Goal: Use online tool/utility: Utilize a website feature to perform a specific function

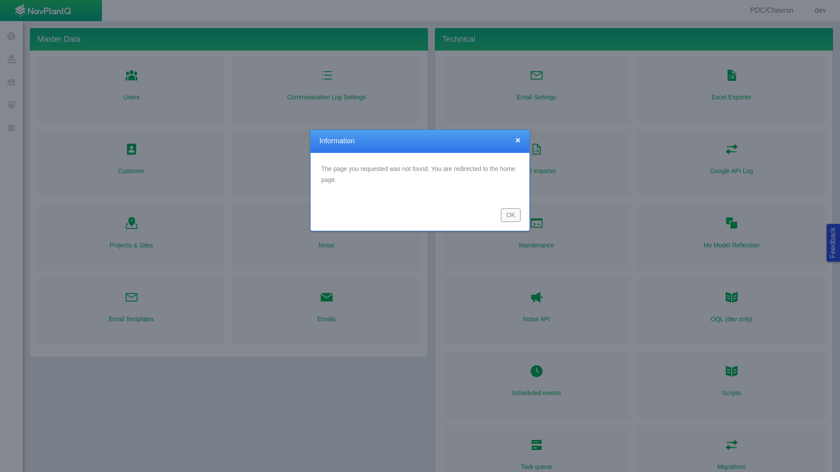
click at [517, 213] on button "OK" at bounding box center [511, 214] width 20 height 13
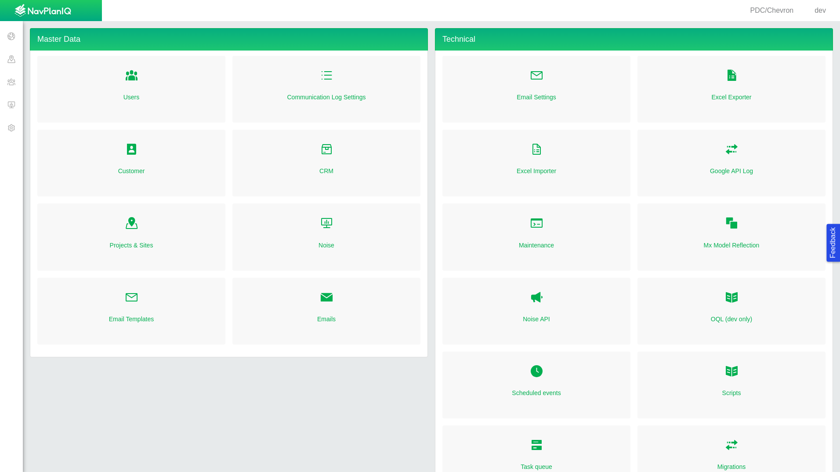
click at [14, 80] on span at bounding box center [11, 81] width 23 height 23
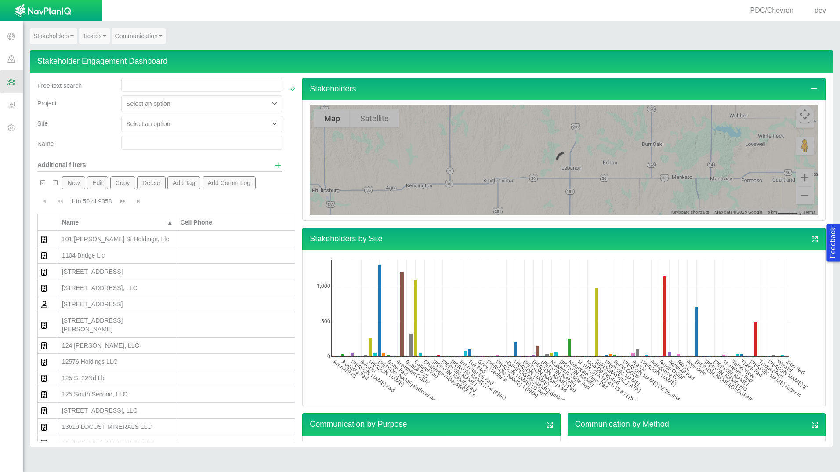
click at [74, 35] on link "Stakeholders" at bounding box center [53, 36] width 47 height 16
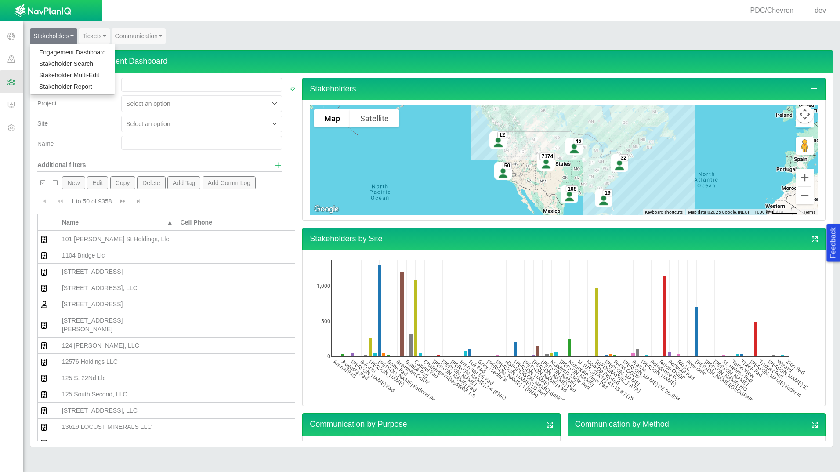
click at [84, 87] on link "Stakeholder Report" at bounding box center [72, 86] width 84 height 11
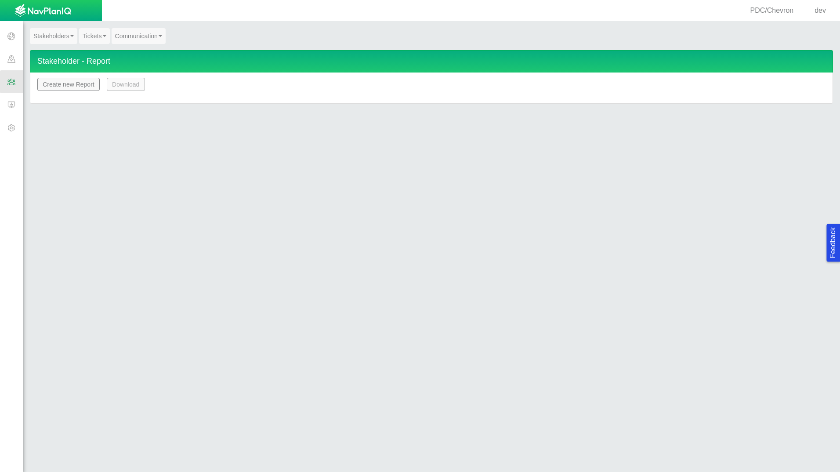
click at [69, 82] on button "Create new Report" at bounding box center [68, 84] width 62 height 13
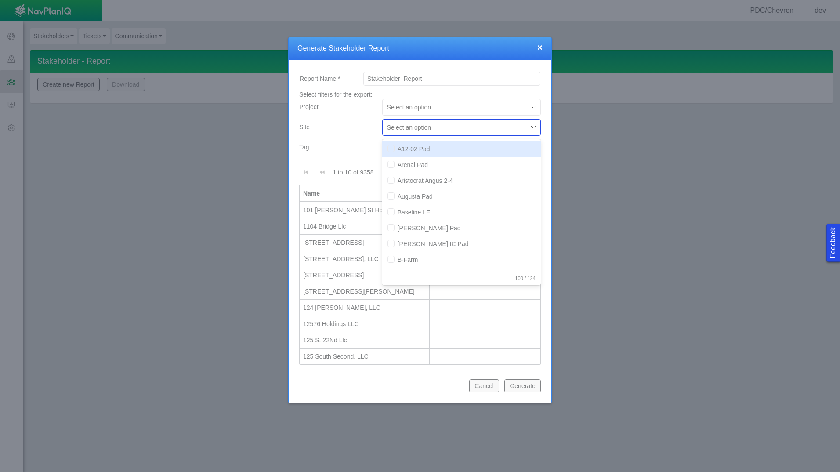
click at [512, 130] on div at bounding box center [455, 127] width 136 height 11
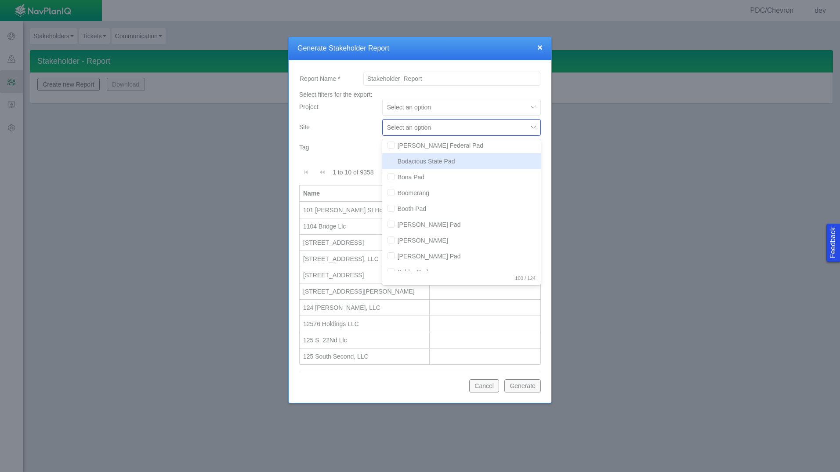
scroll to position [176, 0]
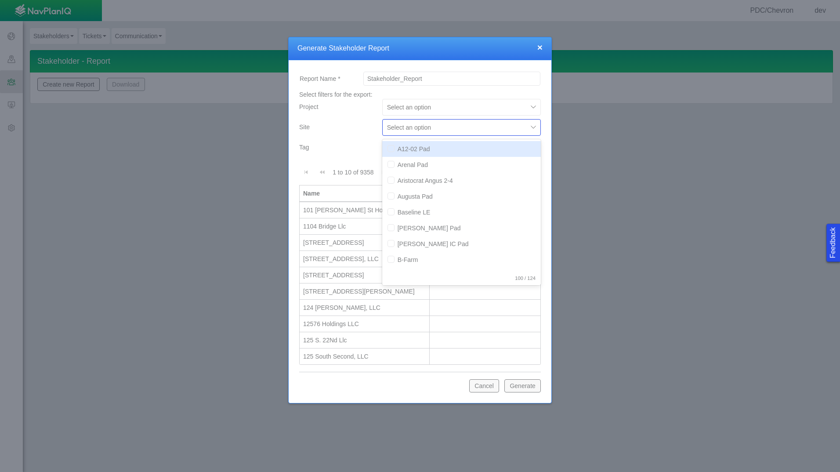
click at [489, 129] on div at bounding box center [455, 127] width 136 height 11
click at [546, 43] on div at bounding box center [549, 39] width 9 height 9
click at [538, 49] on button "×" at bounding box center [539, 47] width 5 height 9
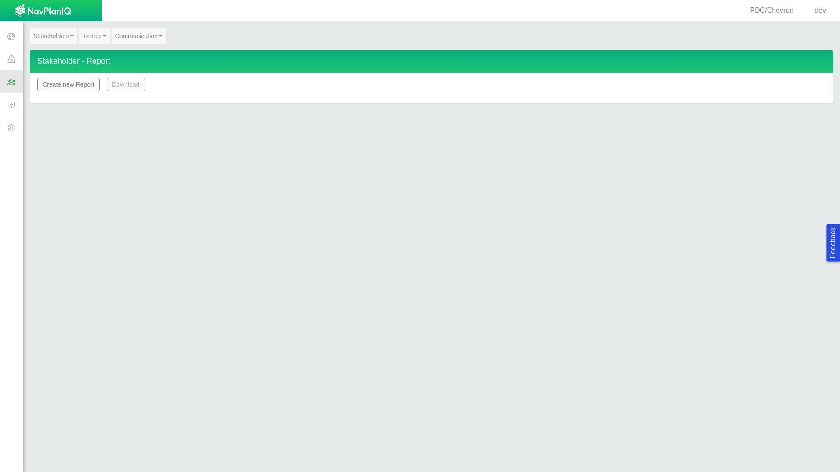
click at [70, 27] on div "Stakeholders Engagement Dashboard Stakeholder Search Stakeholder Multi-Edit Sta…" at bounding box center [431, 66] width 817 height 90
click at [64, 34] on link "Stakeholders" at bounding box center [53, 36] width 47 height 16
click at [73, 45] on ul "Engagement Dashboard Stakeholder Search Stakeholder Multi-Edit Stakeholder Repo…" at bounding box center [72, 69] width 85 height 51
click at [74, 47] on div "Stakeholders Engagement Dashboard Stakeholder Search Stakeholder Multi-Edit Sta…" at bounding box center [431, 39] width 803 height 22
click at [62, 37] on link "Stakeholders" at bounding box center [53, 36] width 47 height 16
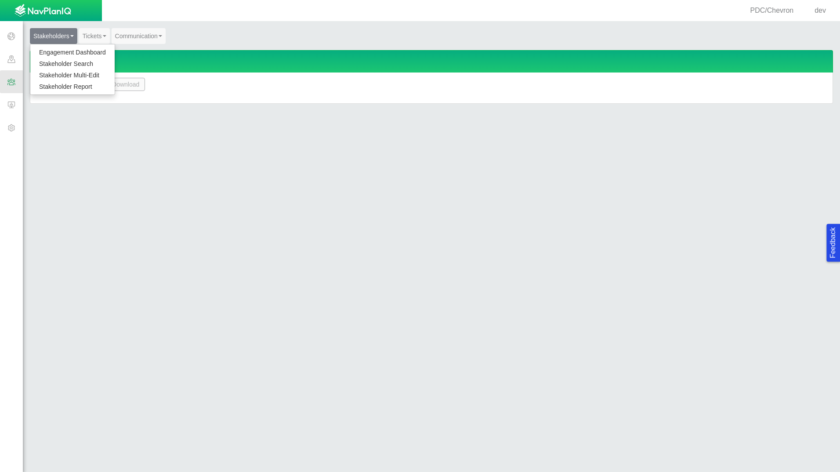
click at [67, 50] on link "Engagement Dashboard" at bounding box center [72, 52] width 84 height 11
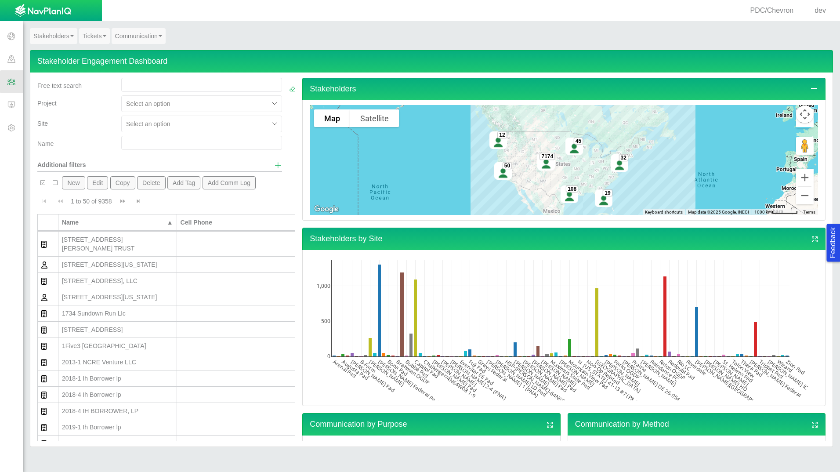
click at [13, 127] on span at bounding box center [11, 127] width 23 height 23
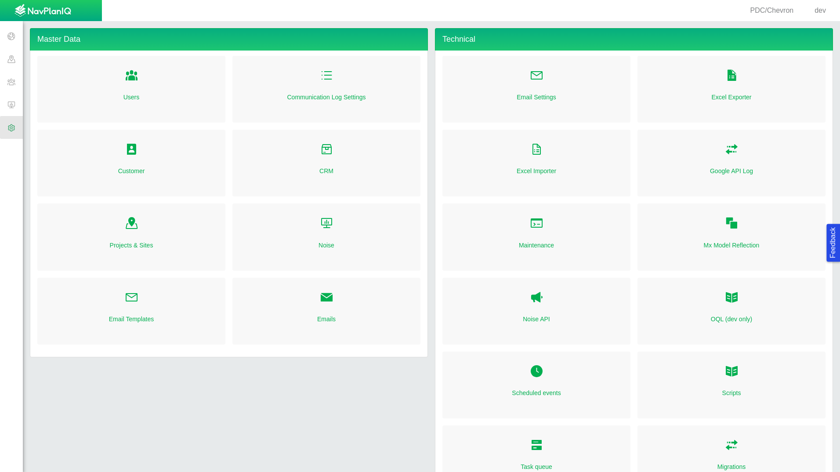
click at [734, 309] on div "OQL (dev only)" at bounding box center [732, 311] width 188 height 67
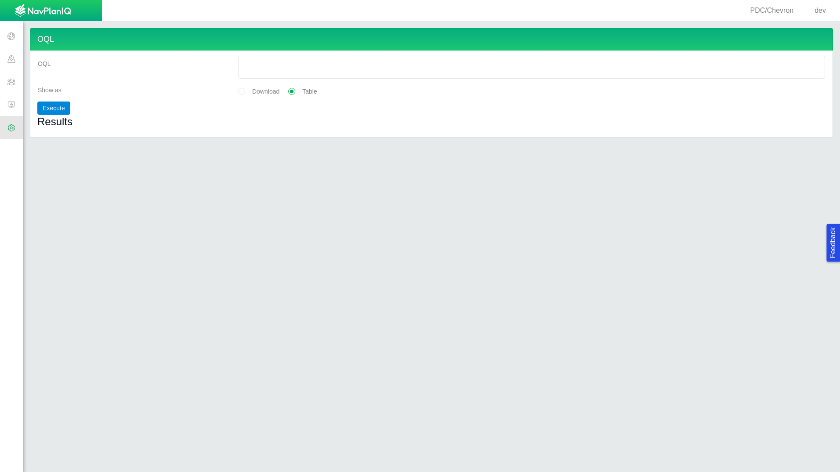
click at [581, 330] on div "OQL OQL Show as Download Table Execute Results" at bounding box center [431, 246] width 817 height 451
click at [357, 58] on textarea "OQL" at bounding box center [531, 67] width 587 height 23
paste textarea "SELECT [DOMAIN_NAME] AS StakeholderID, Stakeholder.DisplayName AS DisplayName, …"
type textarea "x"
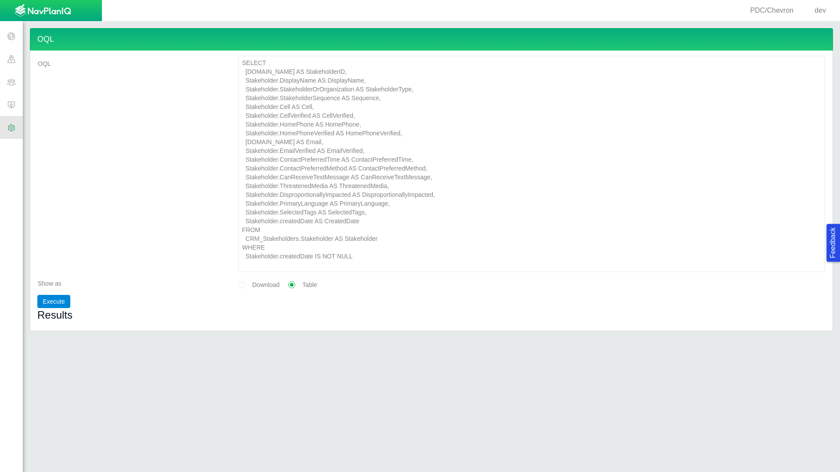
type textarea "SELECT [DOMAIN_NAME] AS StakeholderID, Stakeholder.DisplayName AS DisplayName, …"
click at [58, 299] on button "Execute" at bounding box center [53, 301] width 33 height 13
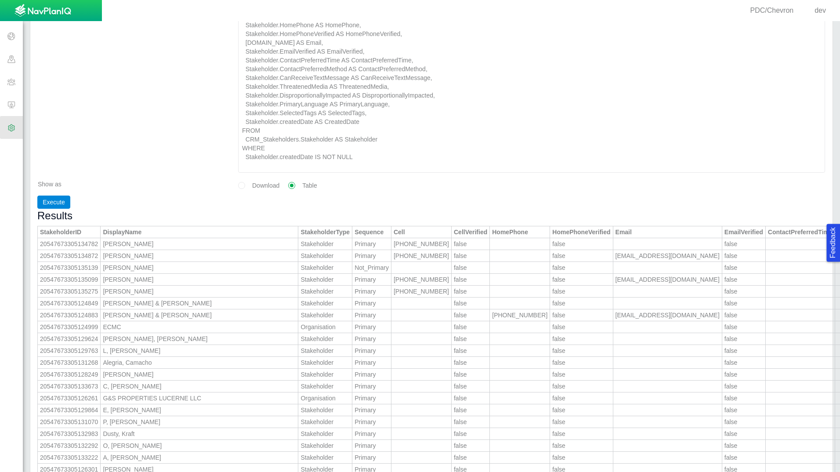
scroll to position [88, 0]
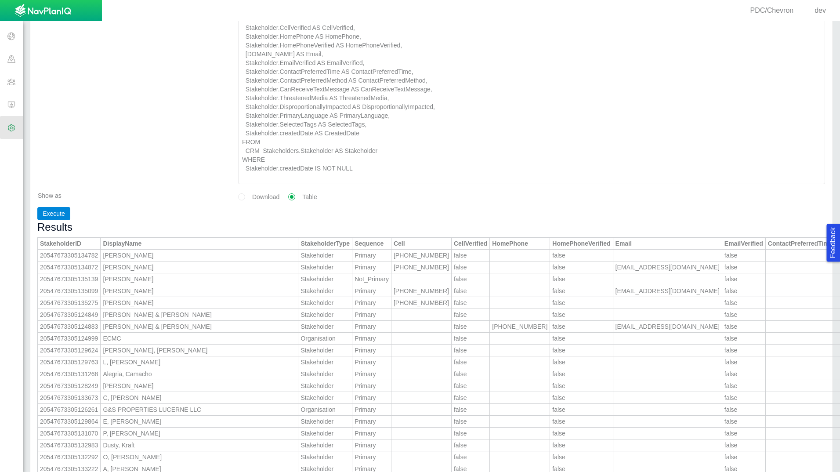
click at [445, 213] on div "Execute" at bounding box center [431, 213] width 788 height 13
click at [536, 137] on textarea "SELECT [DOMAIN_NAME] AS StakeholderID, Stakeholder.DisplayName AS DisplayName, …" at bounding box center [531, 76] width 587 height 216
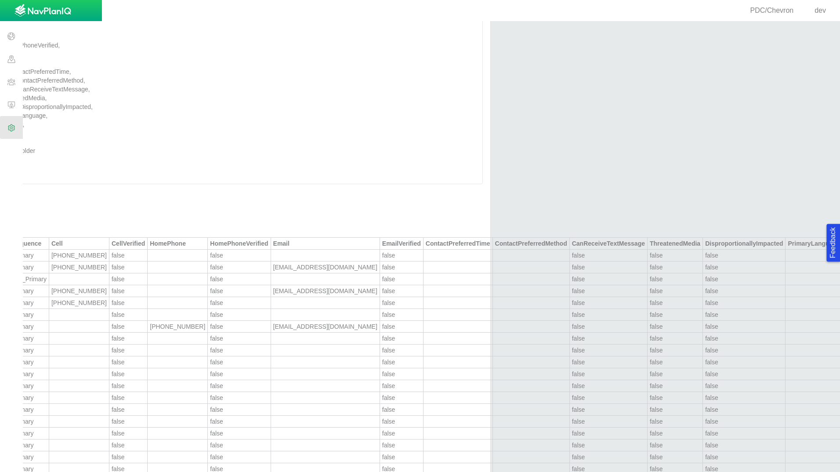
scroll to position [88, 396]
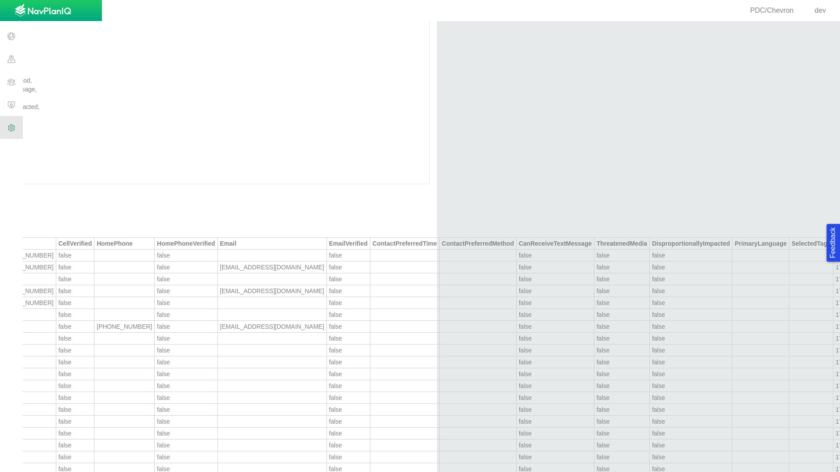
type textarea "x"
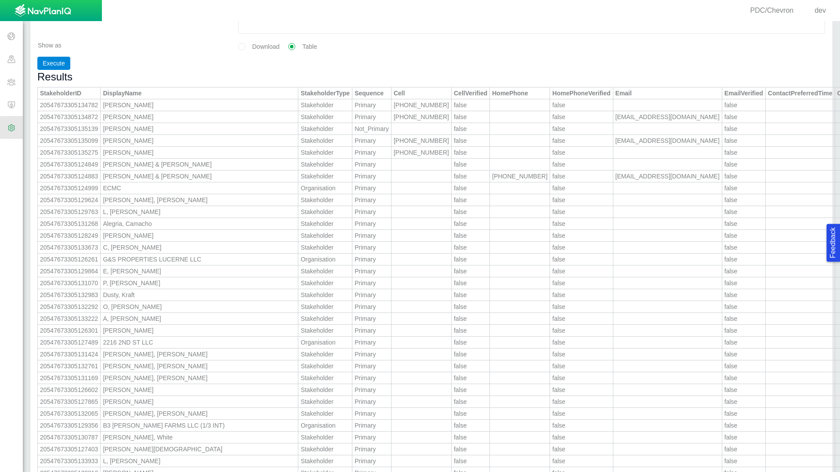
scroll to position [0, 0]
